Goal: Check status: Check status

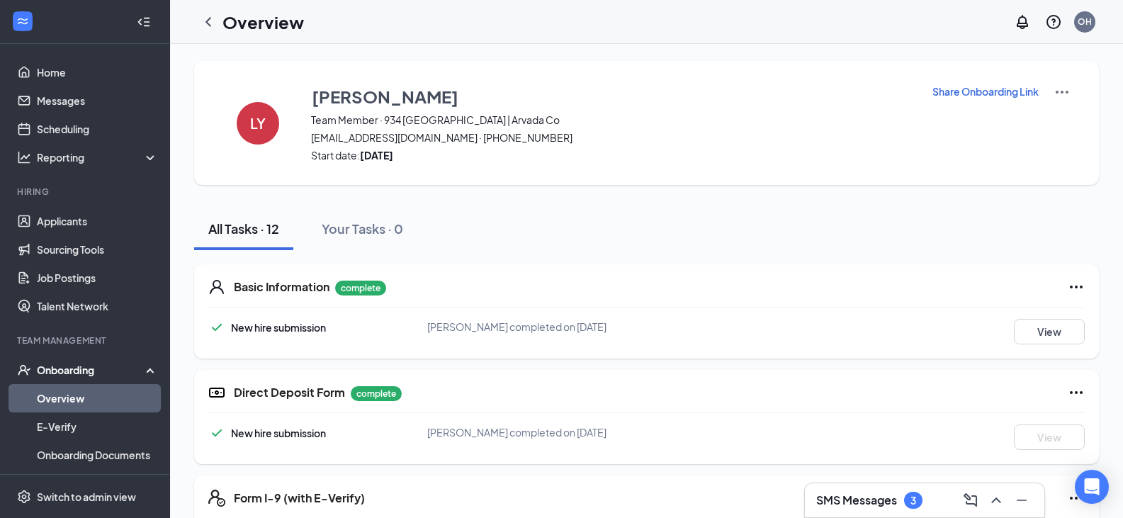
click at [89, 399] on link "Overview" at bounding box center [97, 398] width 121 height 28
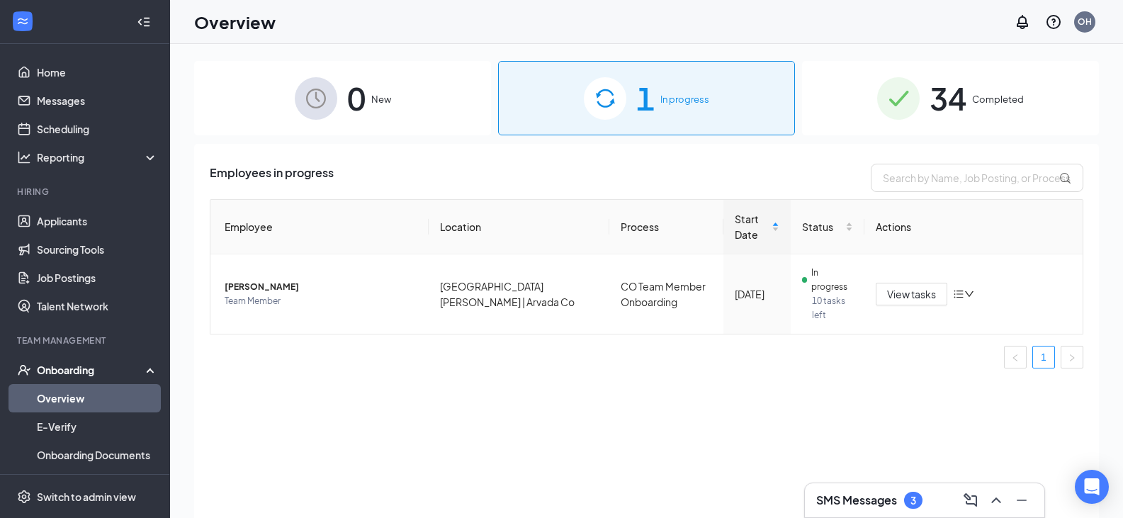
click at [943, 100] on span "34" at bounding box center [947, 98] width 37 height 49
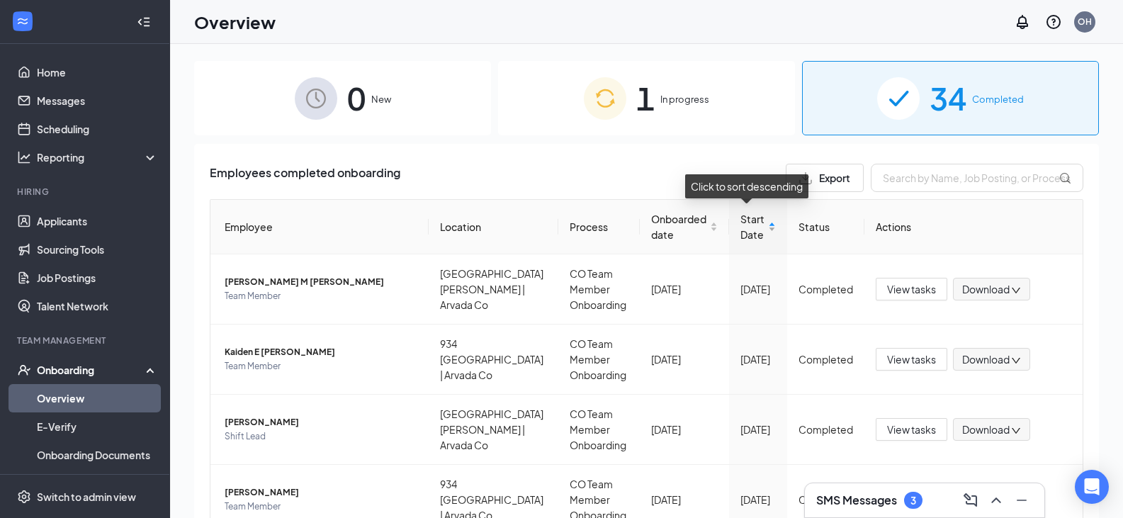
click at [745, 222] on span "Start Date" at bounding box center [752, 226] width 25 height 31
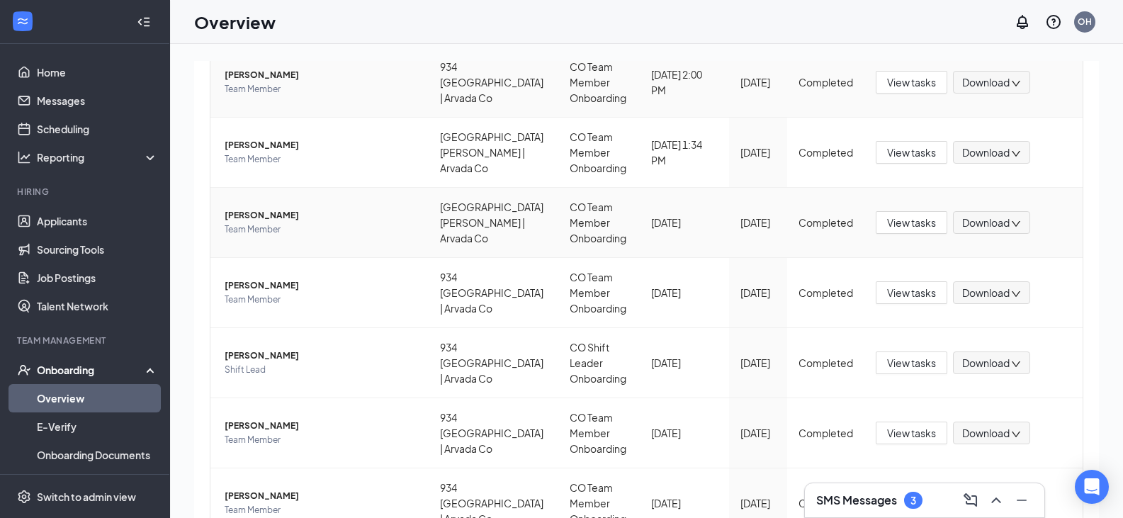
scroll to position [212, 0]
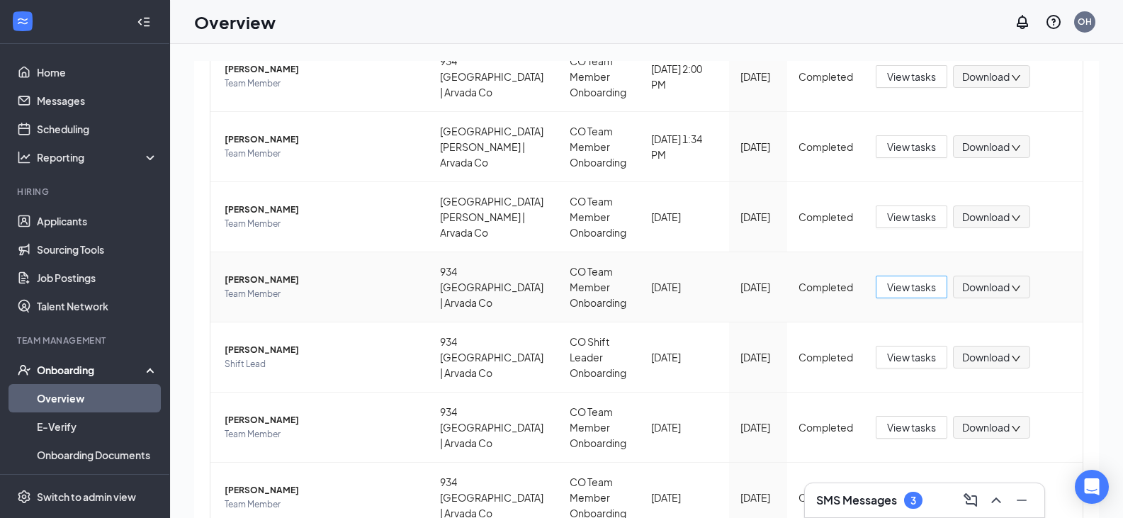
click at [895, 296] on button "View tasks" at bounding box center [911, 287] width 72 height 23
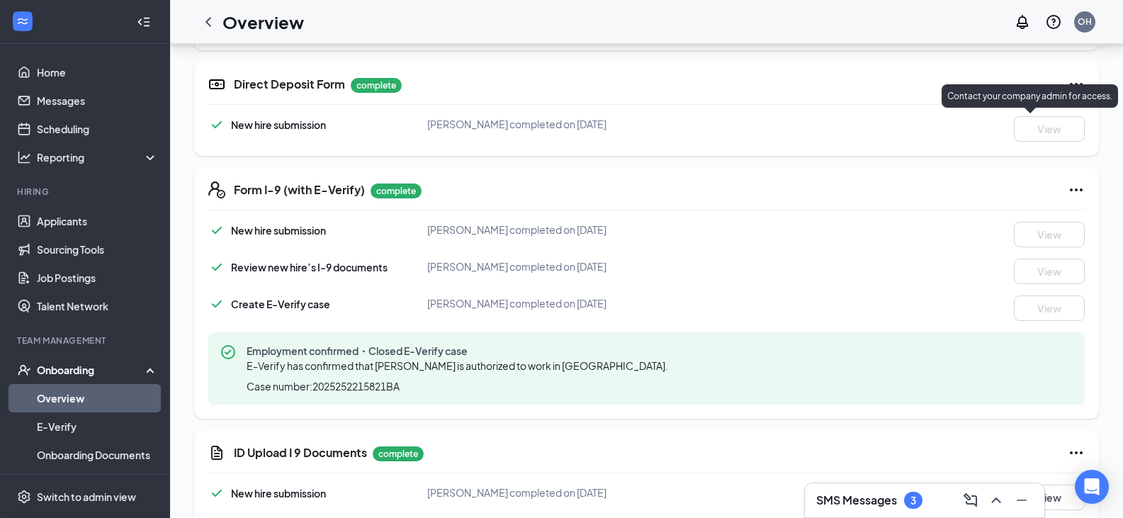
scroll to position [283, 0]
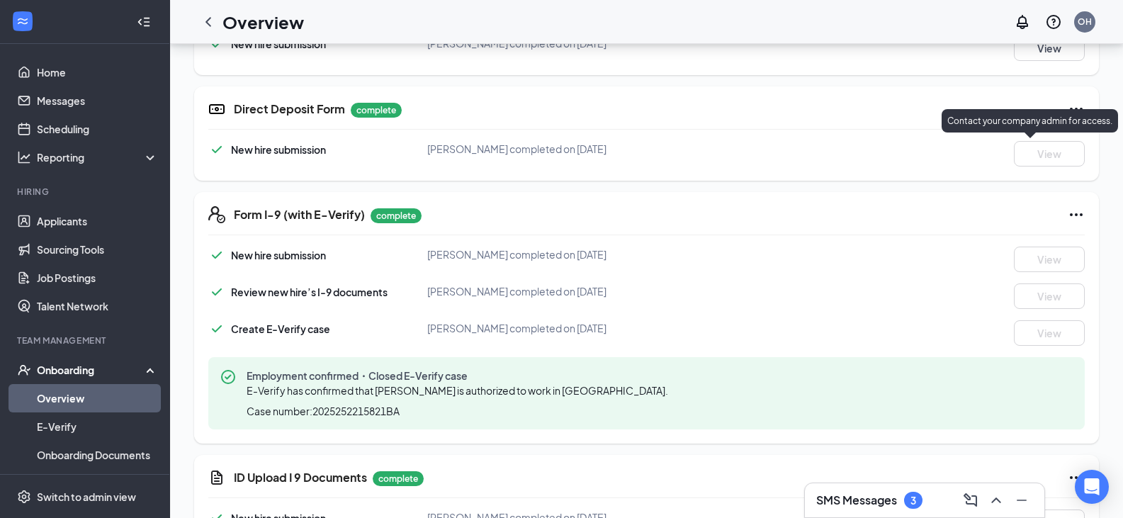
click at [1075, 116] on p "Contact your company admin for access." at bounding box center [1029, 121] width 165 height 12
drag, startPoint x: 1070, startPoint y: 89, endPoint x: 1072, endPoint y: 100, distance: 11.5
click at [1070, 96] on div "Direct Deposit Form complete New hire submission [PERSON_NAME] completed on [DA…" at bounding box center [646, 133] width 904 height 94
click at [1073, 101] on icon "Ellipses" at bounding box center [1075, 109] width 17 height 17
click at [858, 154] on div "New hire submission [PERSON_NAME] completed on [DATE] View" at bounding box center [646, 153] width 876 height 25
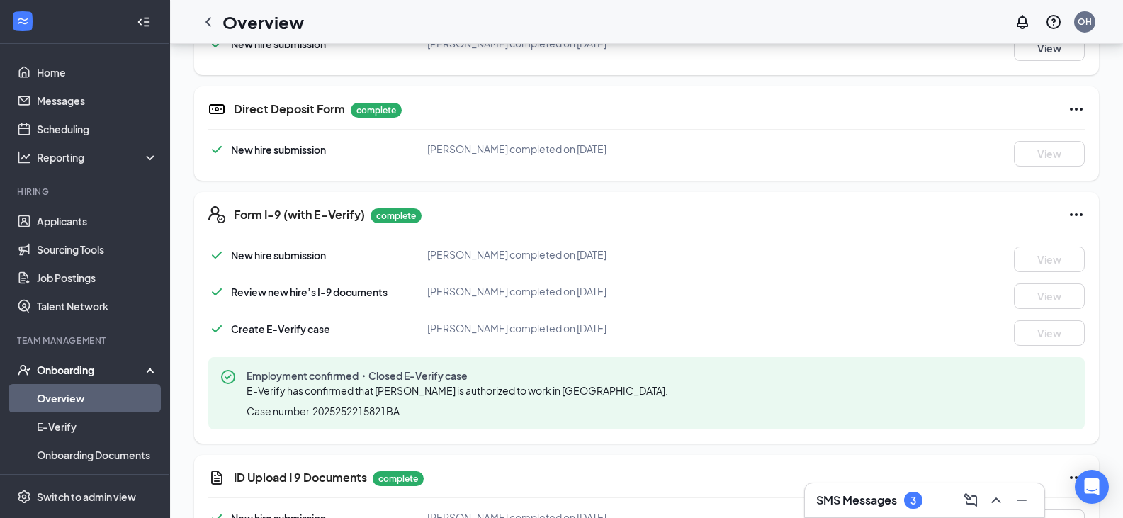
scroll to position [0, 0]
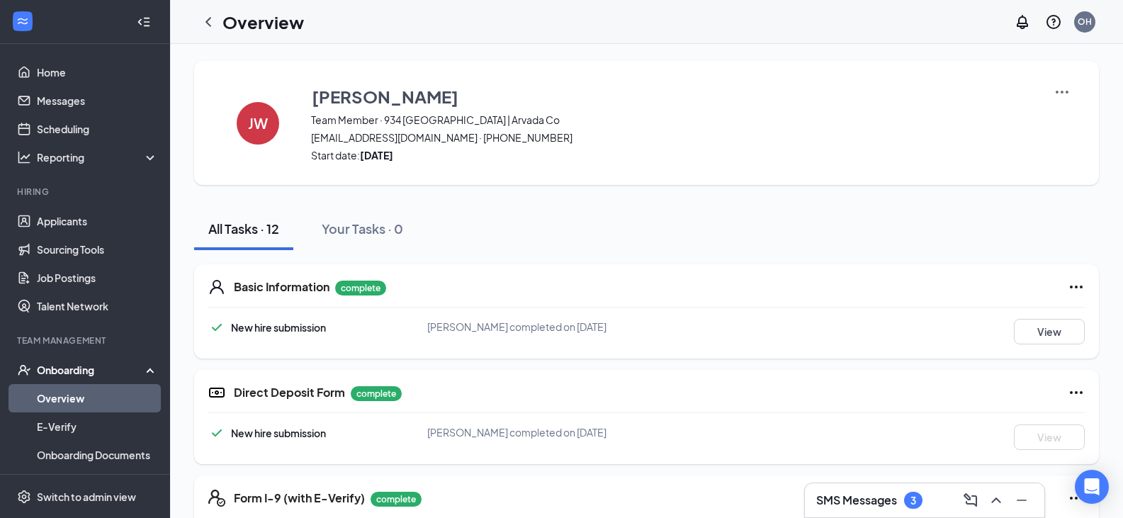
drag, startPoint x: 104, startPoint y: 380, endPoint x: 107, endPoint y: 392, distance: 12.4
click at [104, 387] on li "Onboarding Overview E-Verify Onboarding Documents Activity log" at bounding box center [84, 427] width 169 height 142
click at [109, 392] on link "Overview" at bounding box center [97, 398] width 121 height 28
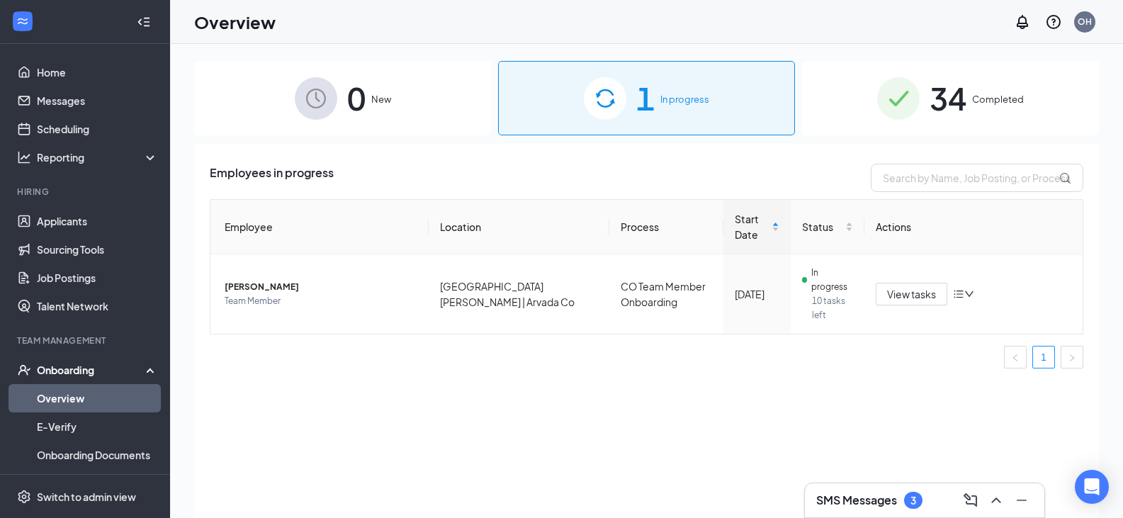
click at [933, 106] on span "34" at bounding box center [947, 98] width 37 height 49
